Goal: Task Accomplishment & Management: Manage account settings

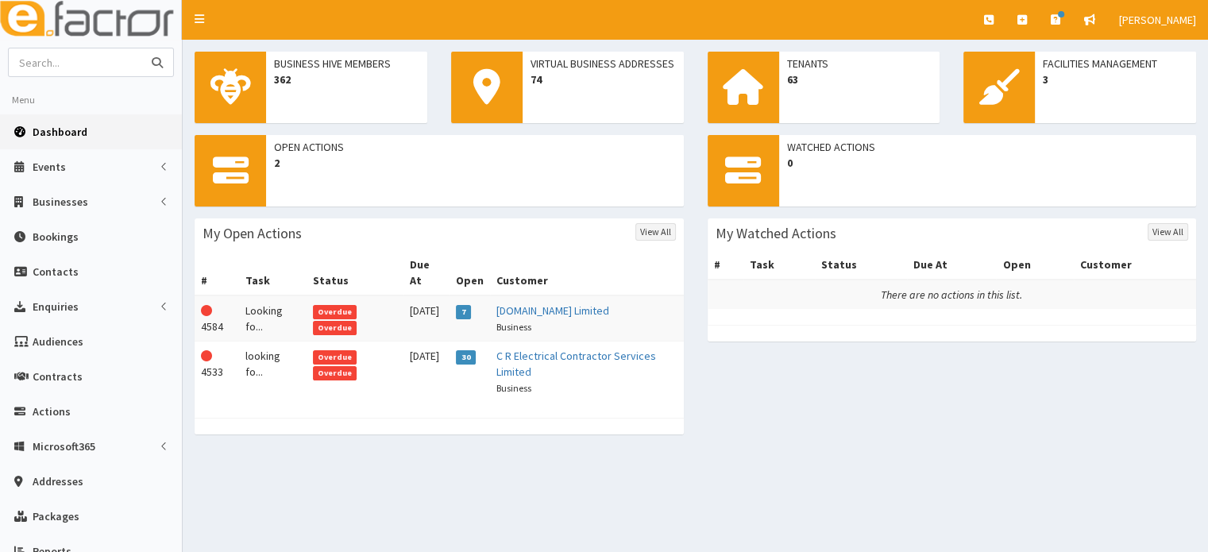
click at [81, 59] on input "text" at bounding box center [75, 62] width 133 height 28
type input "[PERSON_NAME]"
click at [141, 48] on button "submit" at bounding box center [157, 62] width 32 height 28
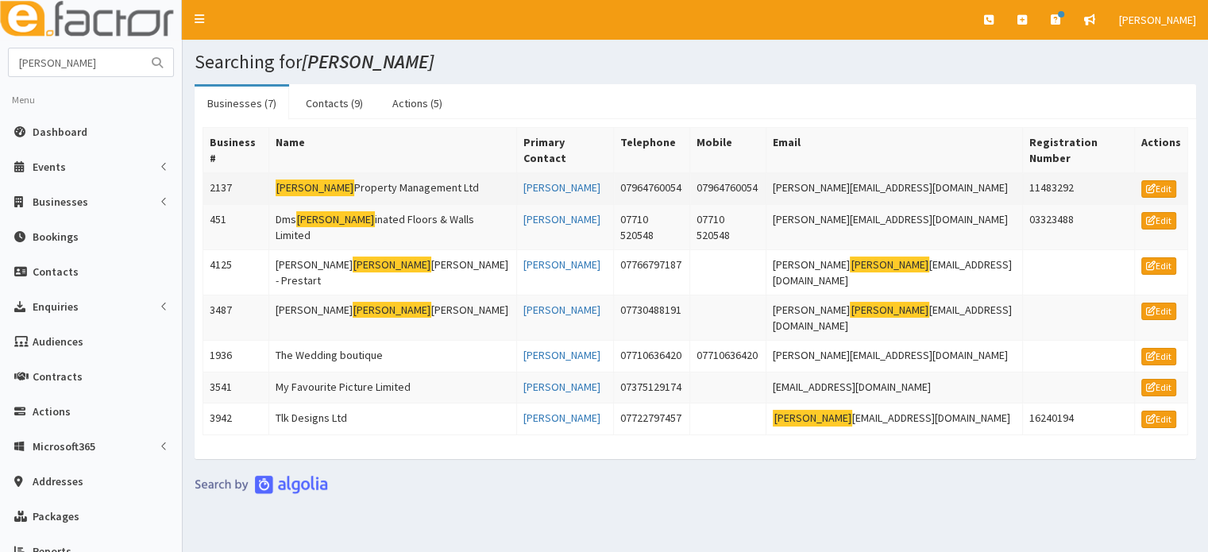
click at [335, 174] on td "[PERSON_NAME] Property Management Ltd" at bounding box center [392, 189] width 248 height 32
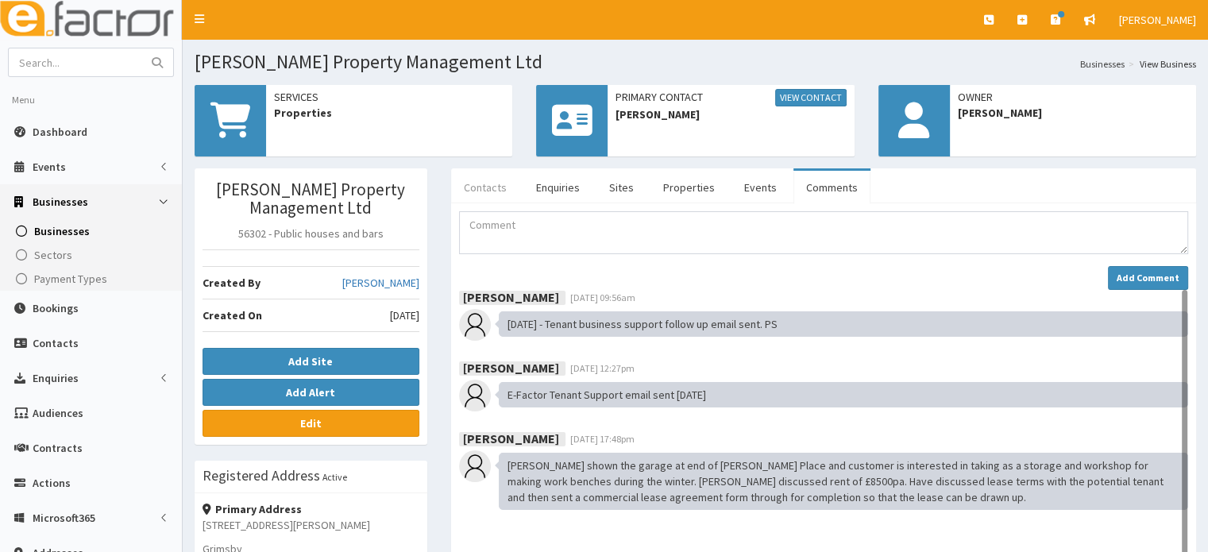
click at [500, 188] on link "Contacts" at bounding box center [485, 187] width 68 height 33
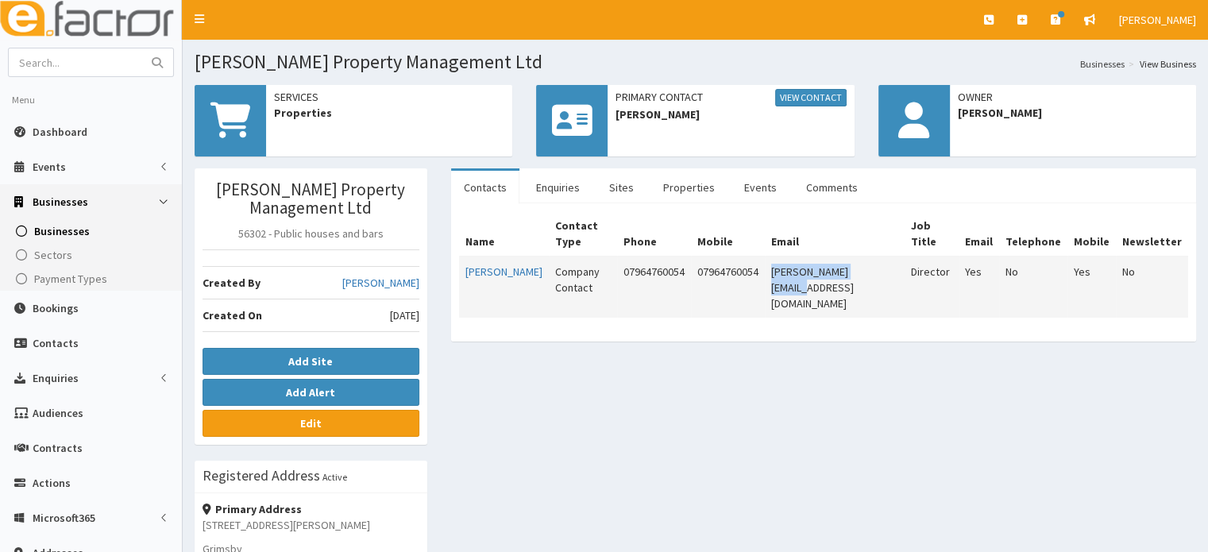
drag, startPoint x: 909, startPoint y: 251, endPoint x: 794, endPoint y: 252, distance: 115.1
click at [794, 256] on td "lee.mjanda@gmail.com" at bounding box center [835, 286] width 140 height 61
copy td "ee.mjanda@gmail.com"
click at [91, 56] on input "text" at bounding box center [75, 62] width 133 height 28
type input "nettwork"
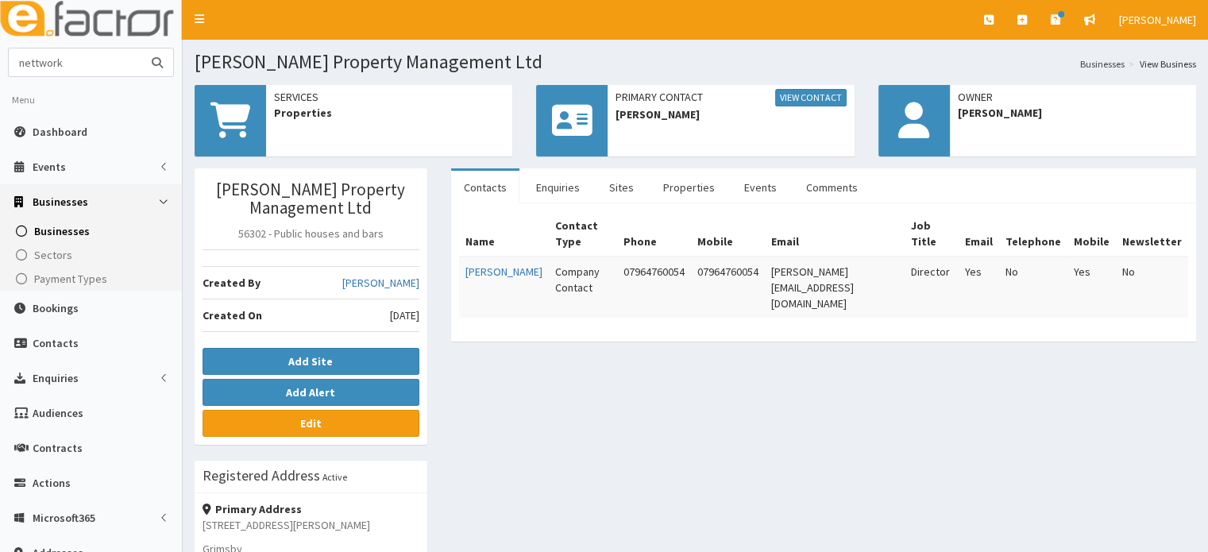
click at [141, 48] on button "submit" at bounding box center [157, 62] width 32 height 28
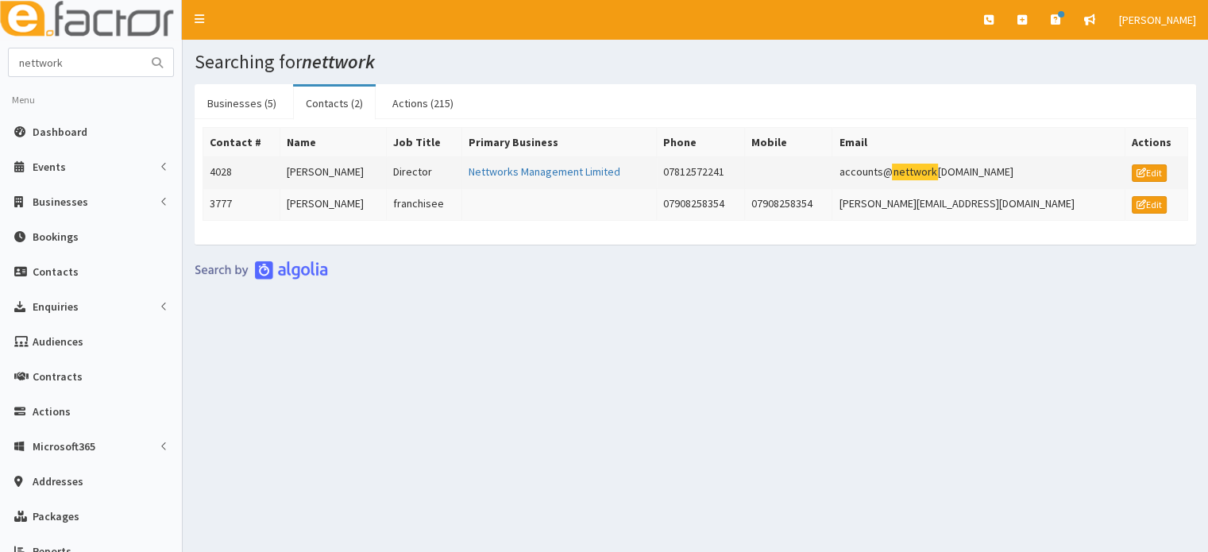
click at [302, 162] on td "[PERSON_NAME]" at bounding box center [332, 173] width 106 height 32
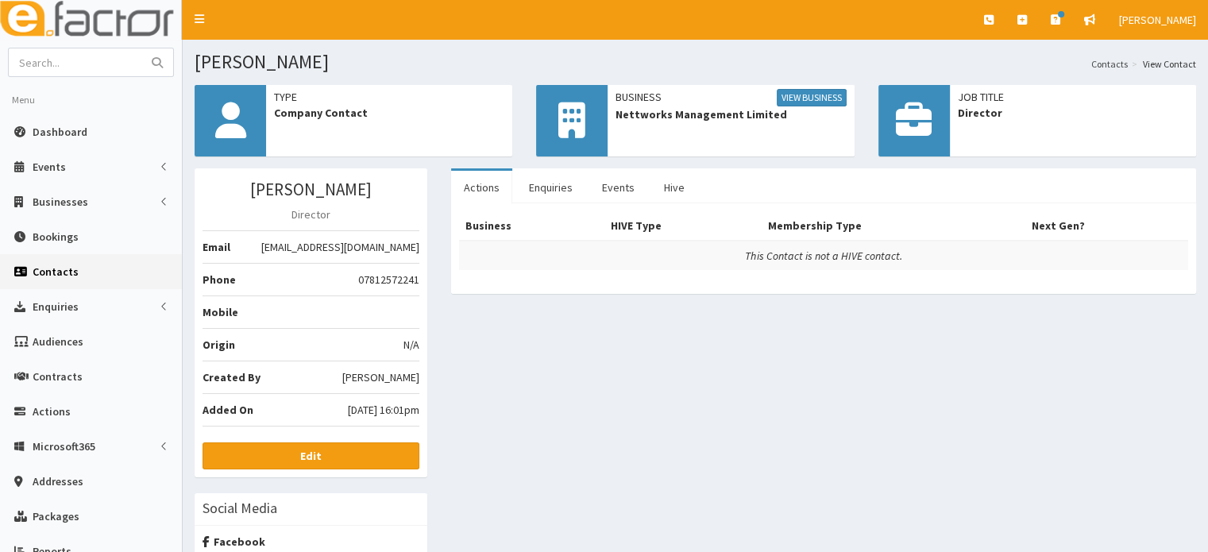
drag, startPoint x: 416, startPoint y: 249, endPoint x: 232, endPoint y: 247, distance: 184.2
click at [261, 247] on span "[EMAIL_ADDRESS][DOMAIN_NAME]" at bounding box center [340, 247] width 158 height 16
copy span "[EMAIL_ADDRESS][DOMAIN_NAME]"
click at [468, 244] on td "This Contact is not a HIVE contact." at bounding box center [823, 255] width 729 height 29
click at [314, 453] on b "Edit" at bounding box center [310, 456] width 21 height 14
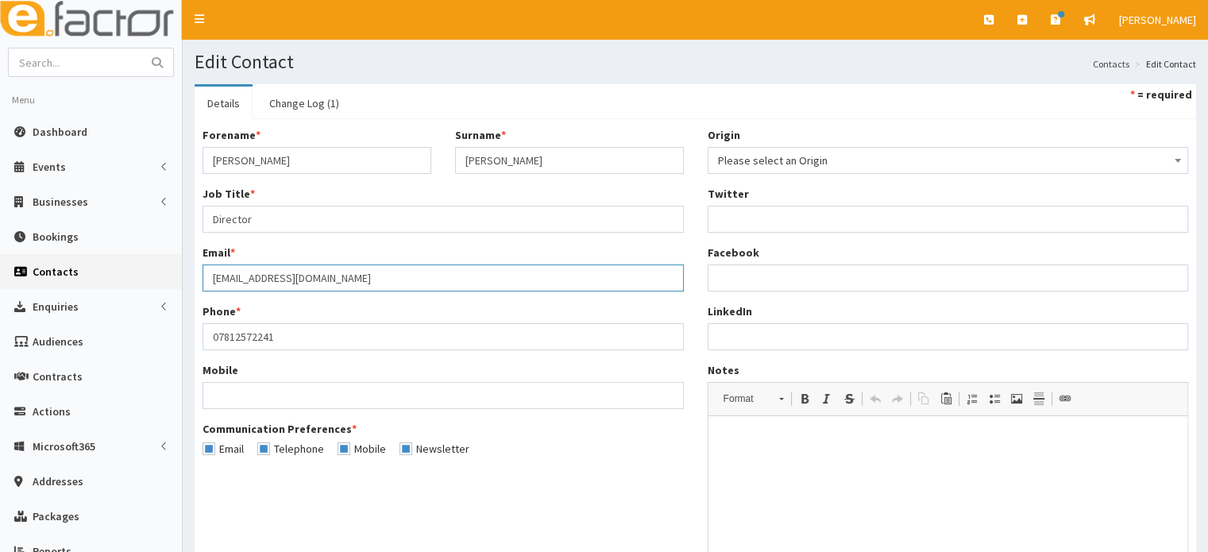
click at [391, 290] on input "[EMAIL_ADDRESS][DOMAIN_NAME]" at bounding box center [442, 277] width 481 height 27
click at [391, 290] on input "accounts@nettworksmanagement.co.uk" at bounding box center [442, 277] width 481 height 27
paste input "[EMAIL_ADDRESS][DOMAIN_NAME]"
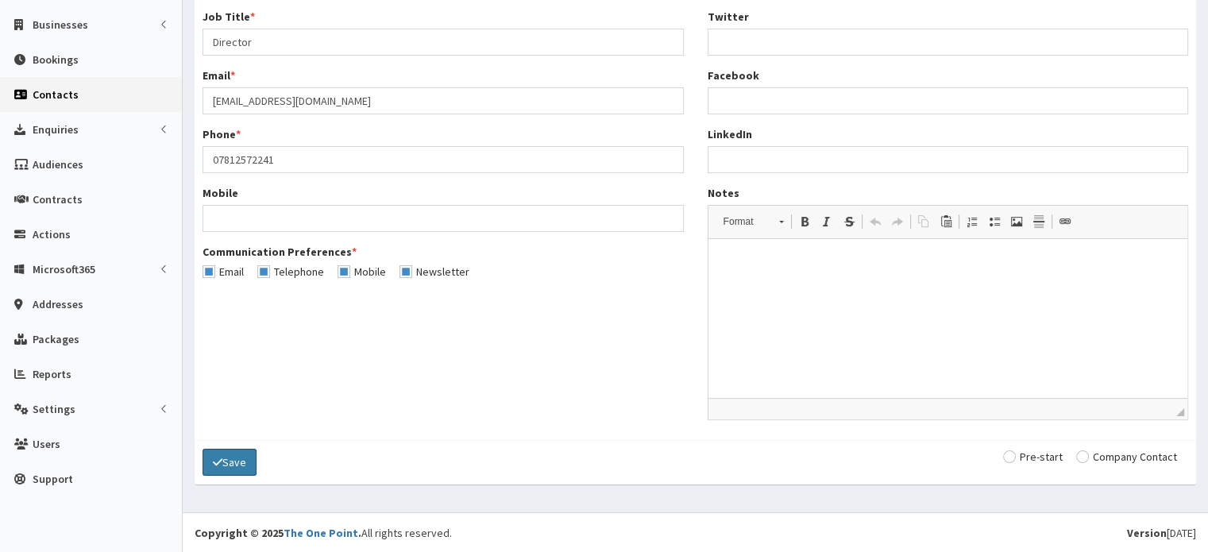
click at [229, 463] on button "Save" at bounding box center [229, 462] width 54 height 27
type input "[EMAIL_ADDRESS][DOMAIN_NAME]"
click at [232, 442] on div "Save Pre-start Company Contact" at bounding box center [695, 462] width 1001 height 44
click at [235, 453] on button "Save" at bounding box center [229, 462] width 54 height 27
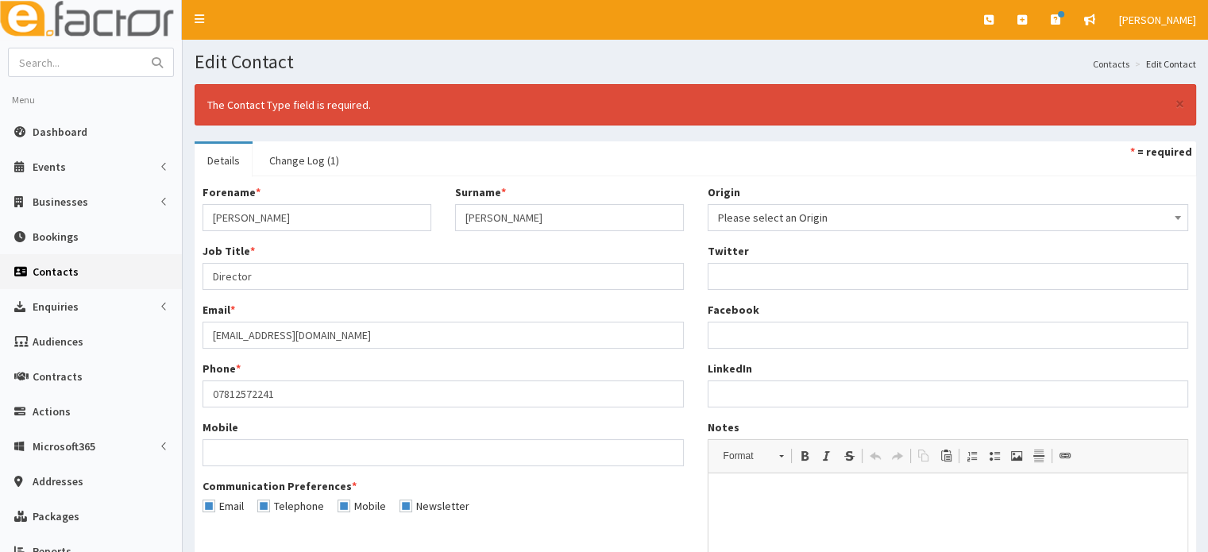
scroll to position [233, 0]
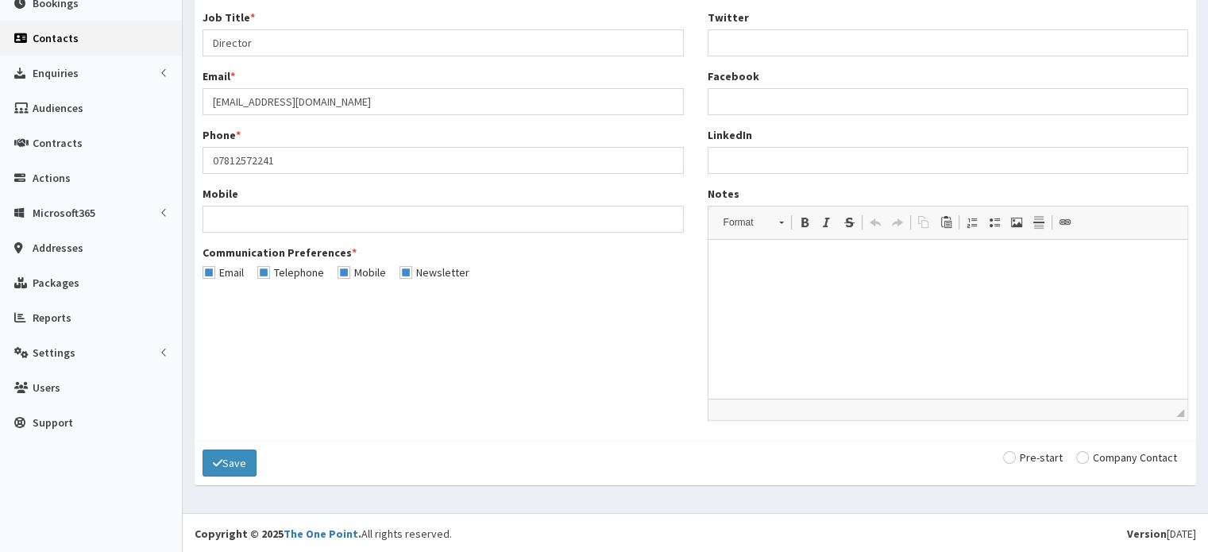
click at [1085, 455] on input "radio" at bounding box center [1126, 457] width 101 height 11
radio input "true"
click at [222, 460] on button "Save" at bounding box center [229, 462] width 54 height 27
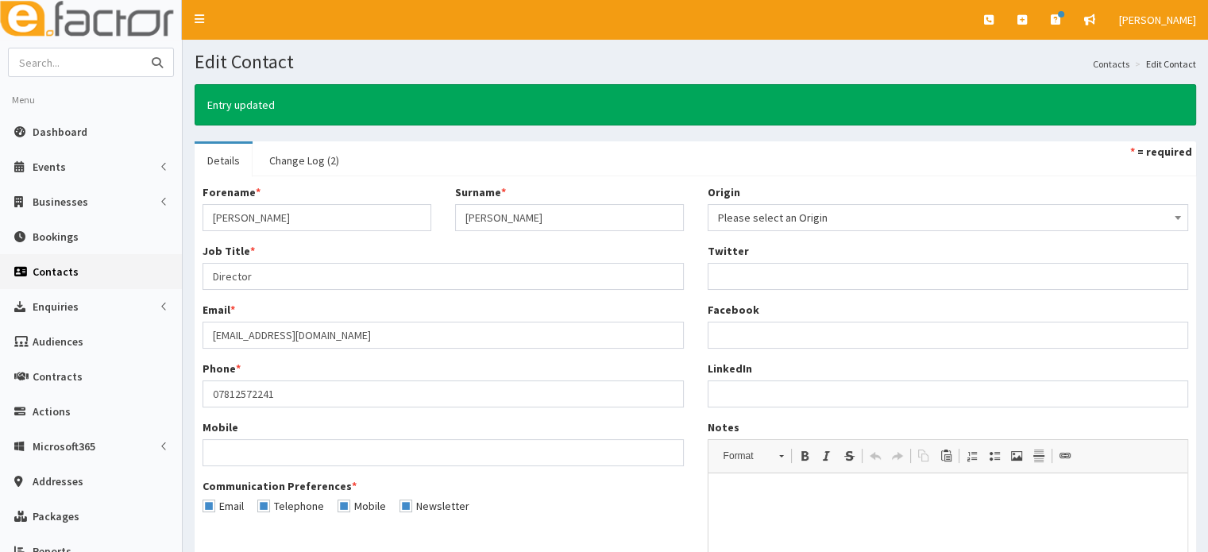
click at [61, 59] on input "text" at bounding box center [75, 62] width 133 height 28
type input "nettwo"
click at [141, 48] on button "submit" at bounding box center [157, 62] width 32 height 28
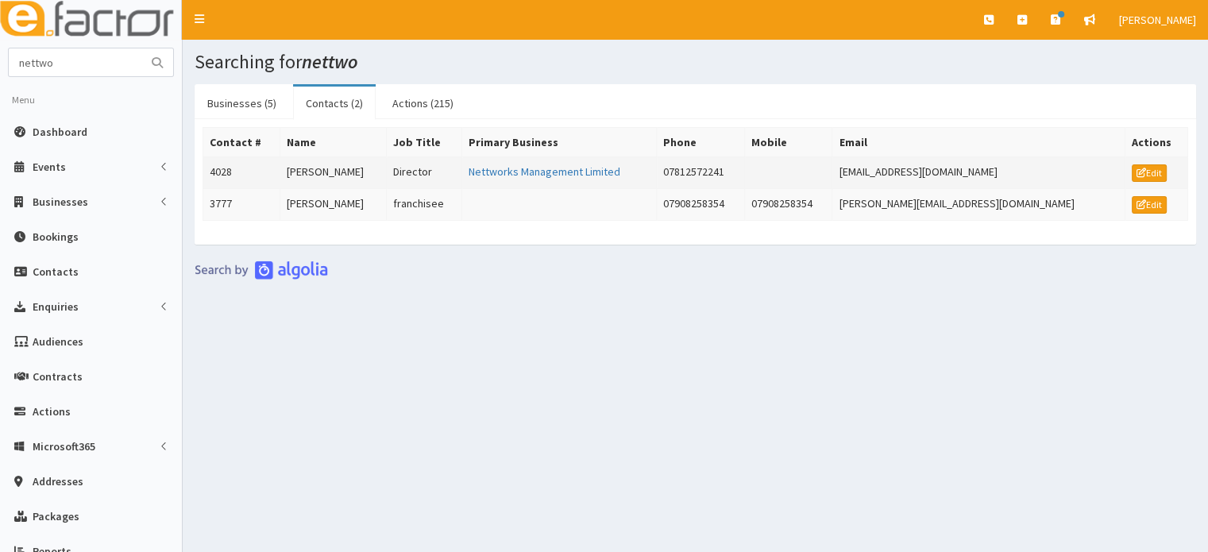
click at [333, 174] on td "[PERSON_NAME]" at bounding box center [332, 173] width 106 height 32
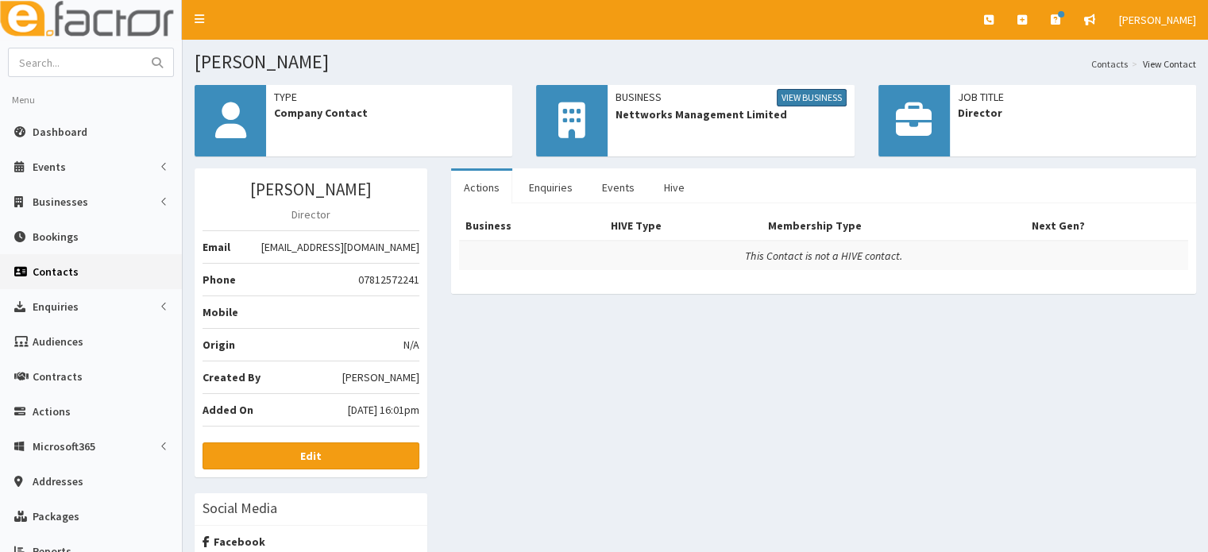
click at [819, 91] on link "View Business" at bounding box center [812, 97] width 70 height 17
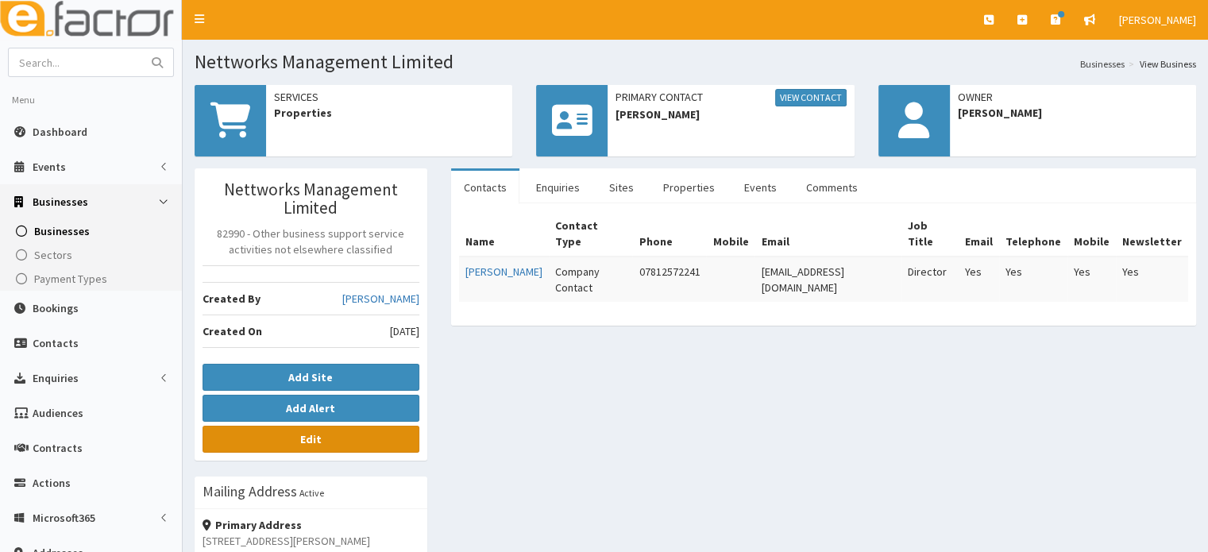
click at [299, 449] on link "Edit" at bounding box center [310, 439] width 217 height 27
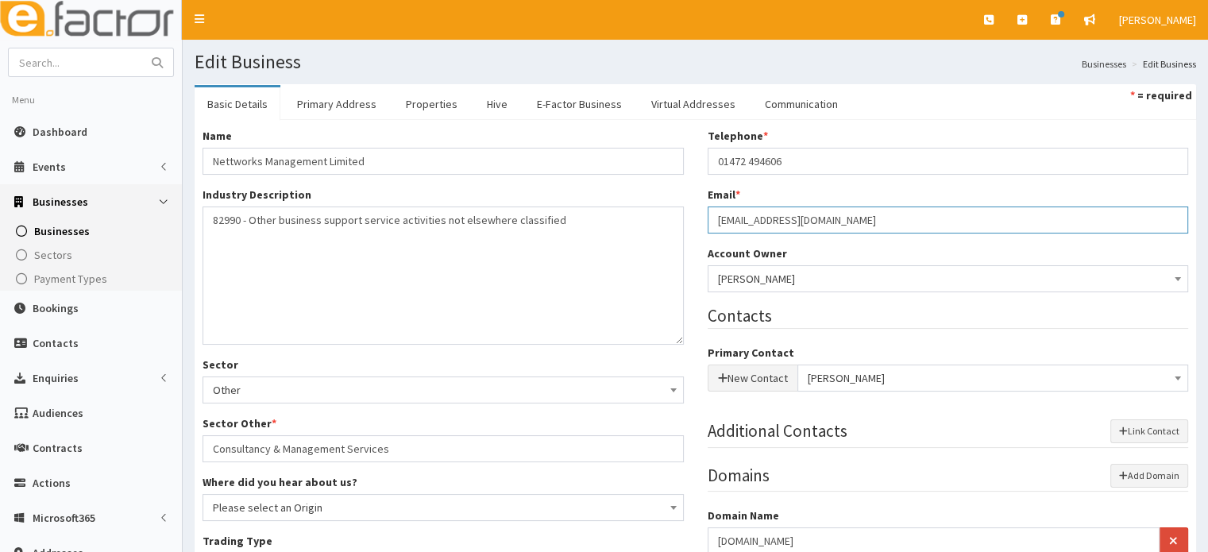
click at [886, 212] on input "accounts@nettworksmanagement.co.uk" at bounding box center [947, 219] width 481 height 27
paste input "[EMAIL_ADDRESS][DOMAIN_NAME]"
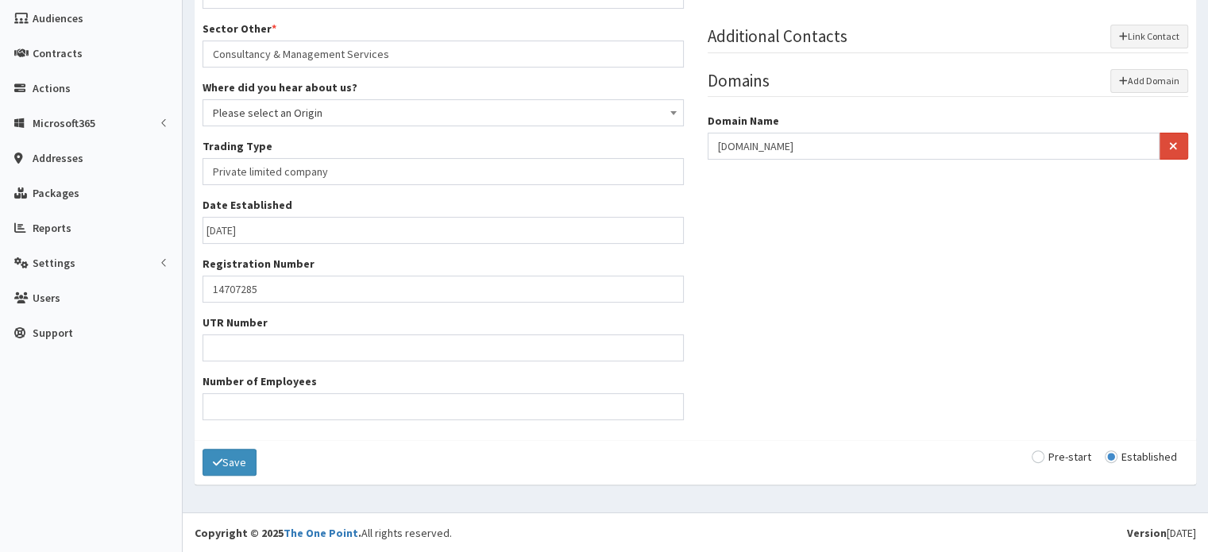
type input "[EMAIL_ADDRESS][DOMAIN_NAME]"
click at [270, 463] on div "Save Pre-start Established" at bounding box center [695, 462] width 1001 height 44
click at [264, 461] on div "Save Pre-start Established" at bounding box center [695, 462] width 1001 height 44
click at [252, 461] on button "Save" at bounding box center [229, 462] width 54 height 27
